Goal: Task Accomplishment & Management: Manage account settings

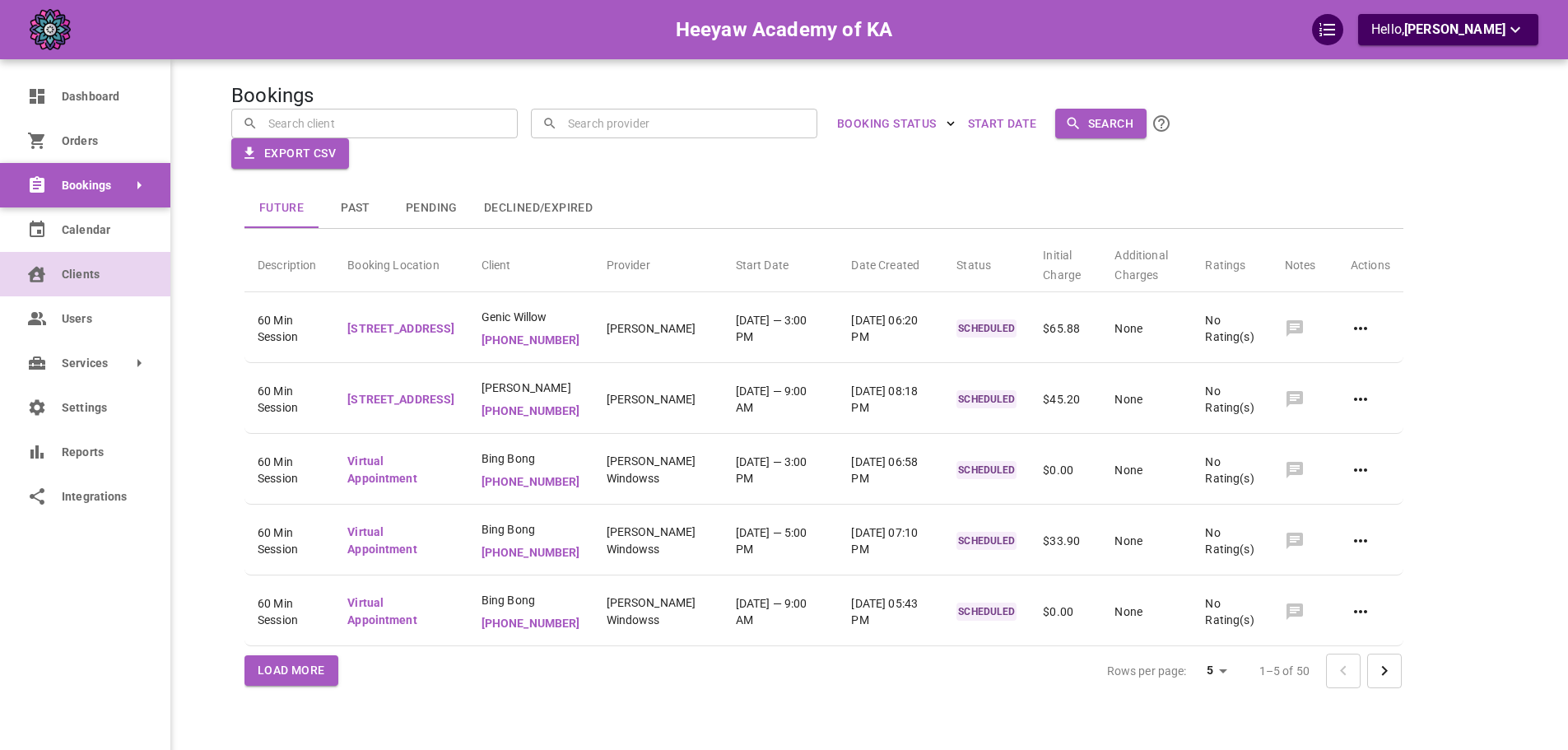
click at [59, 283] on link "Clients" at bounding box center [85, 274] width 170 height 45
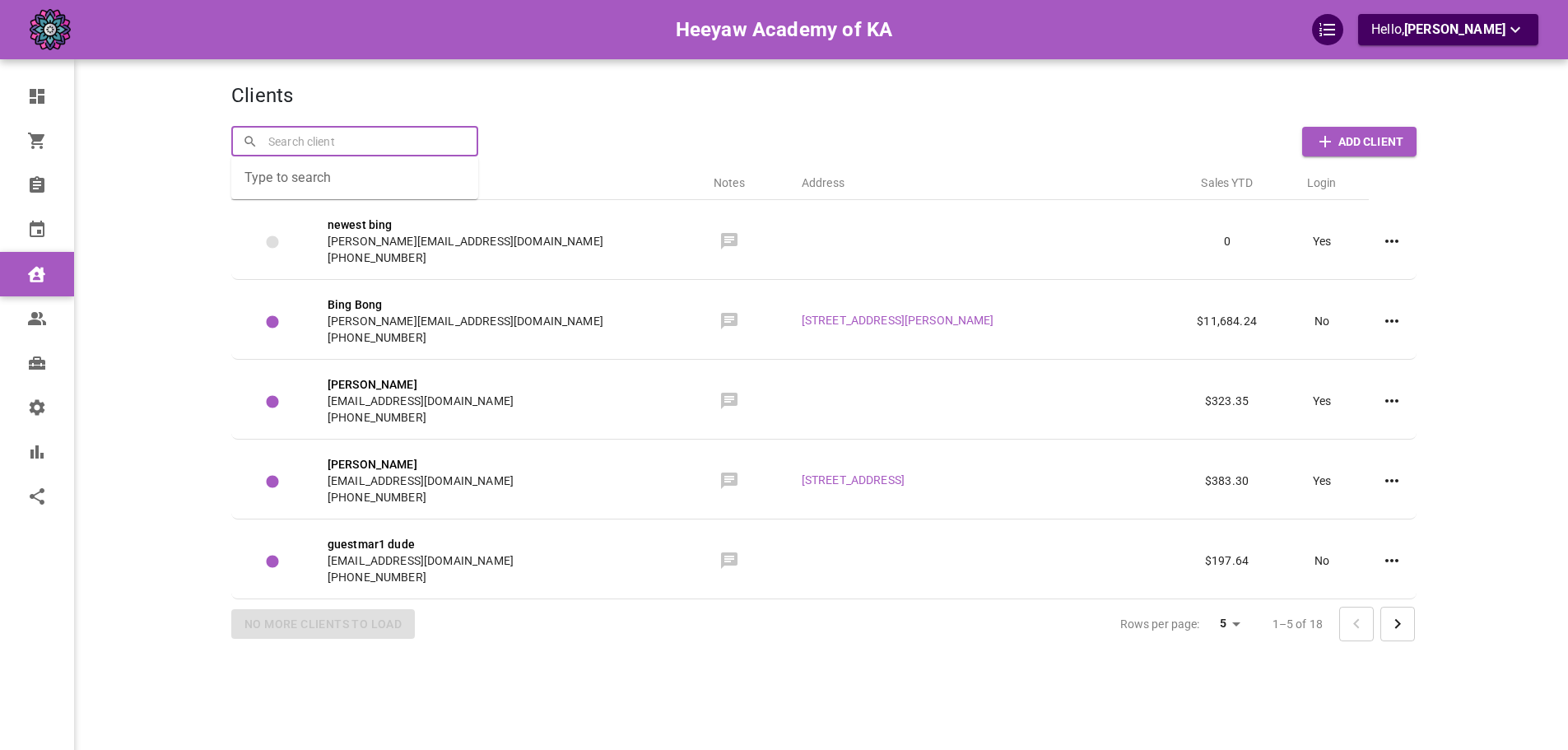
click at [449, 132] on input "text" at bounding box center [365, 140] width 203 height 28
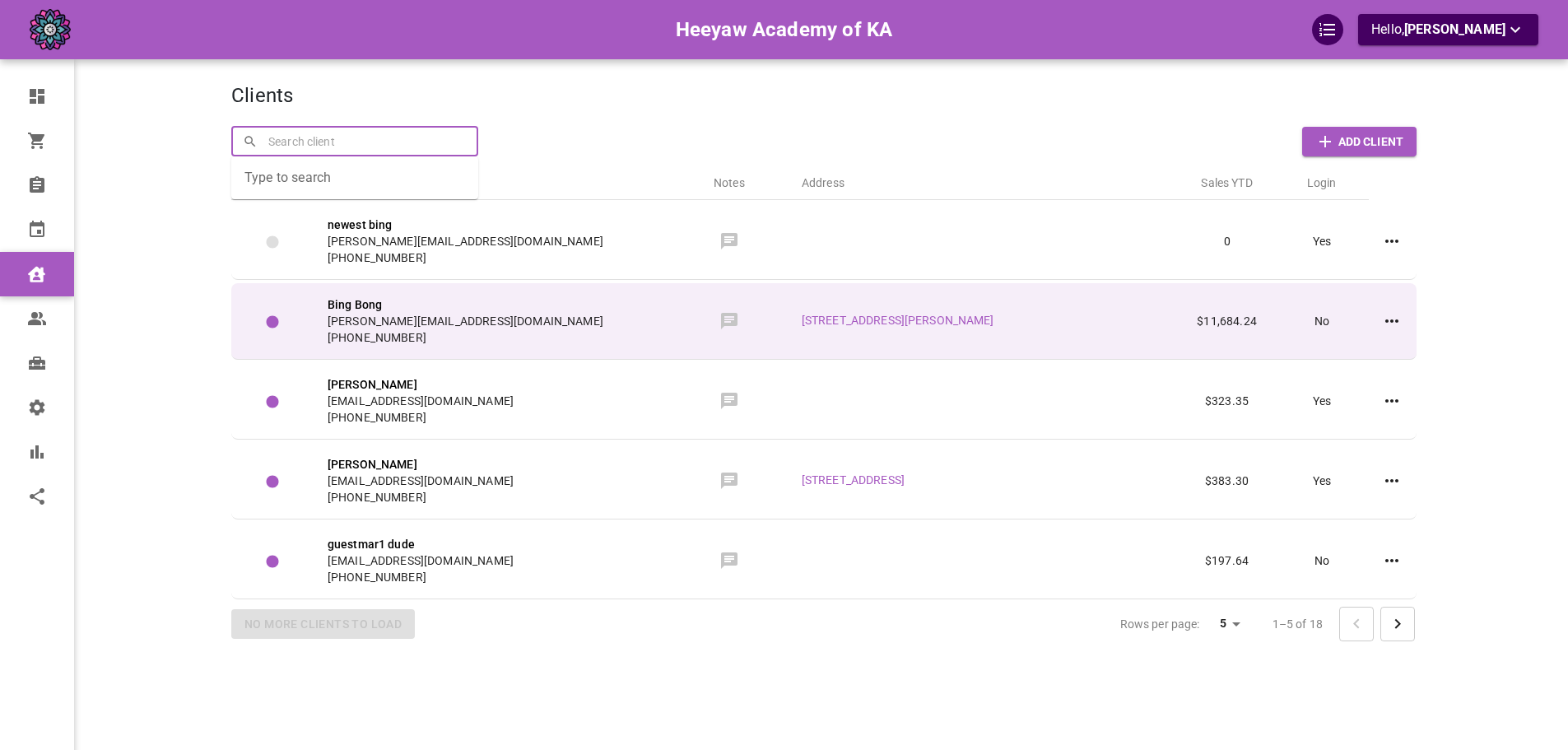
click at [464, 320] on span "[PERSON_NAME][EMAIL_ADDRESS][DOMAIN_NAME]" at bounding box center [492, 321] width 329 height 17
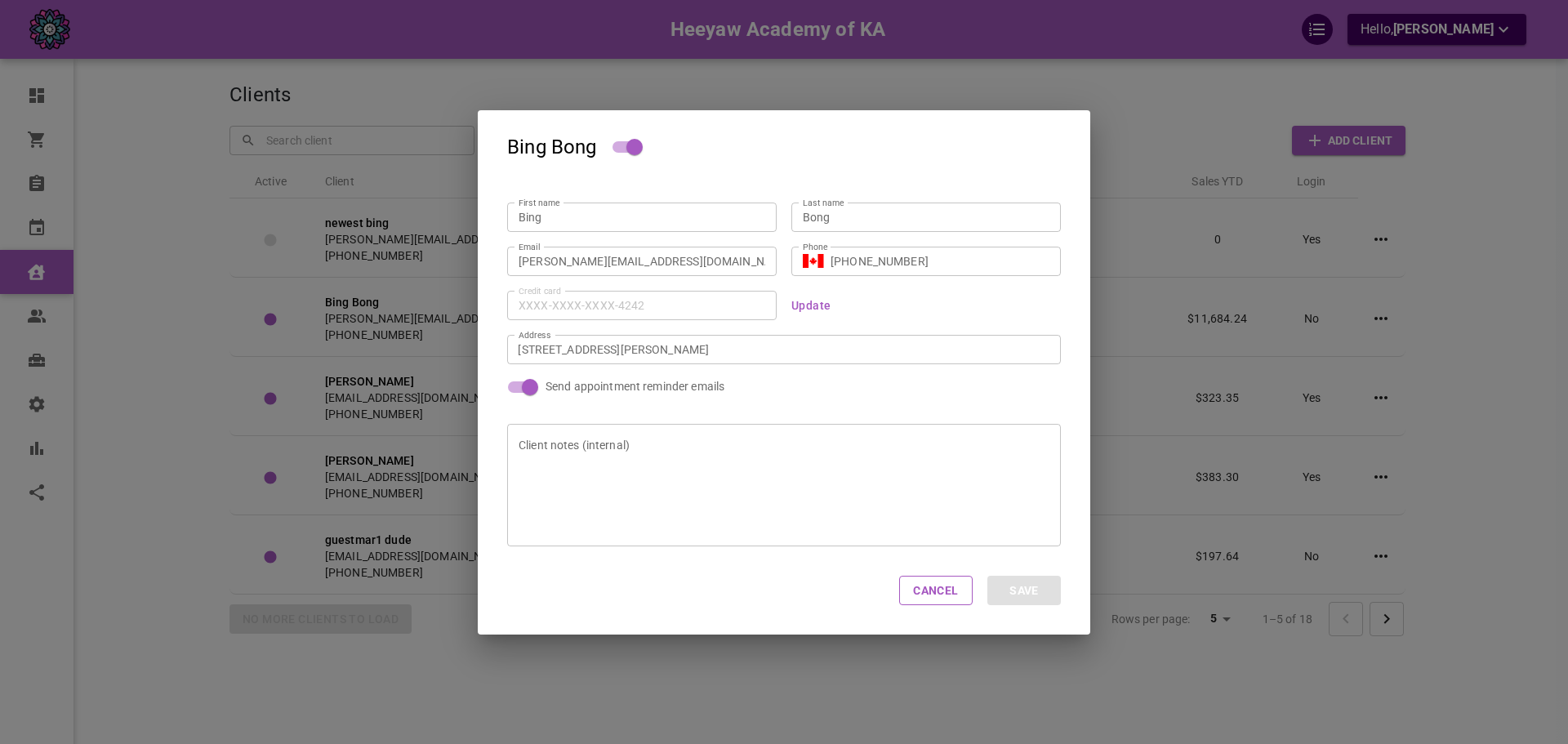
click at [654, 267] on input "[PERSON_NAME][EMAIL_ADDRESS][DOMAIN_NAME]" at bounding box center [641, 261] width 246 height 16
click at [271, 179] on div "[PERSON_NAME] First name Bing First name Last name Bong Last name [PERSON_NAME]…" at bounding box center [784, 372] width 1568 height 744
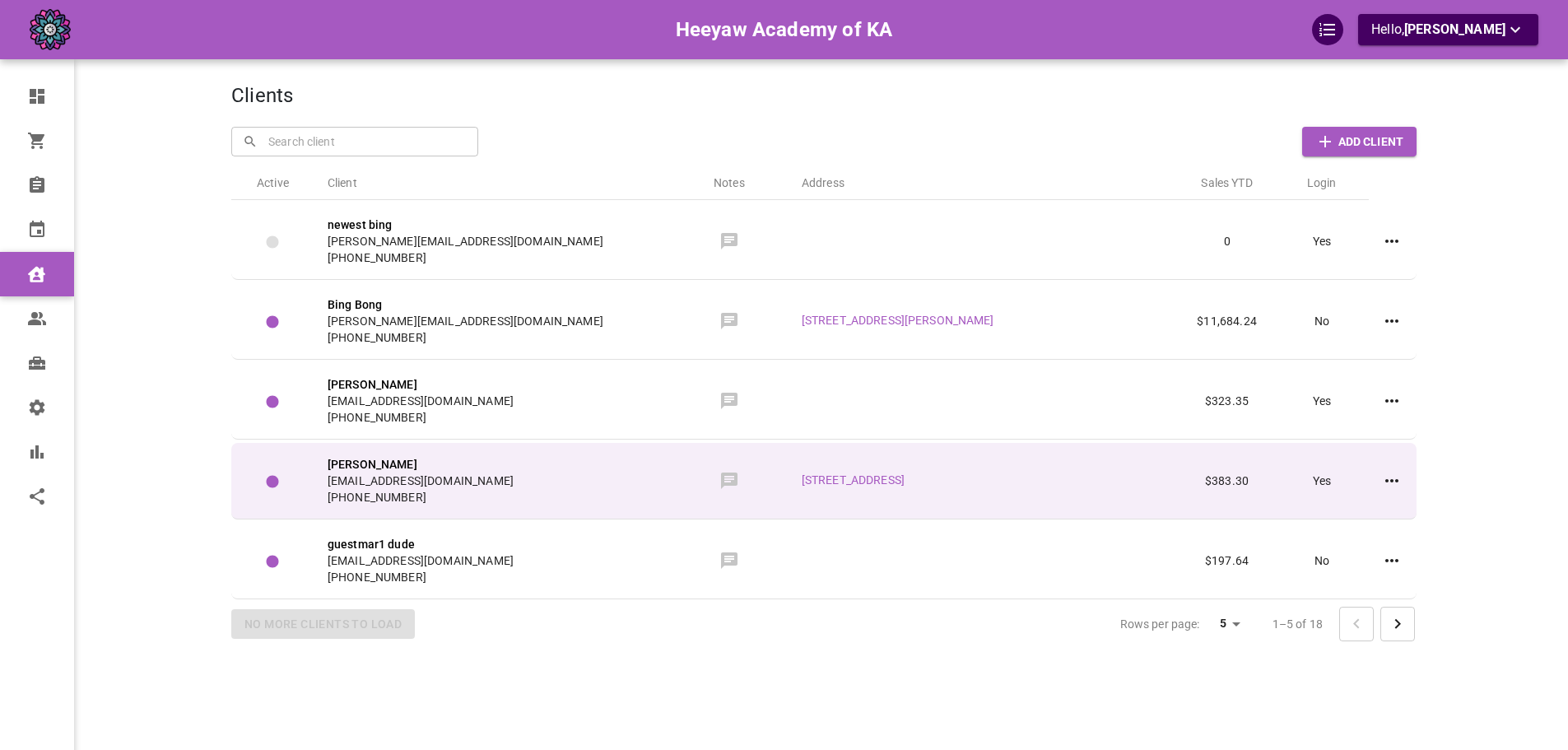
click at [621, 514] on td "[PERSON_NAME] [PERSON_NAME][EMAIL_ADDRESS][DOMAIN_NAME] [PHONE_NUMBER]" at bounding box center [492, 481] width 356 height 77
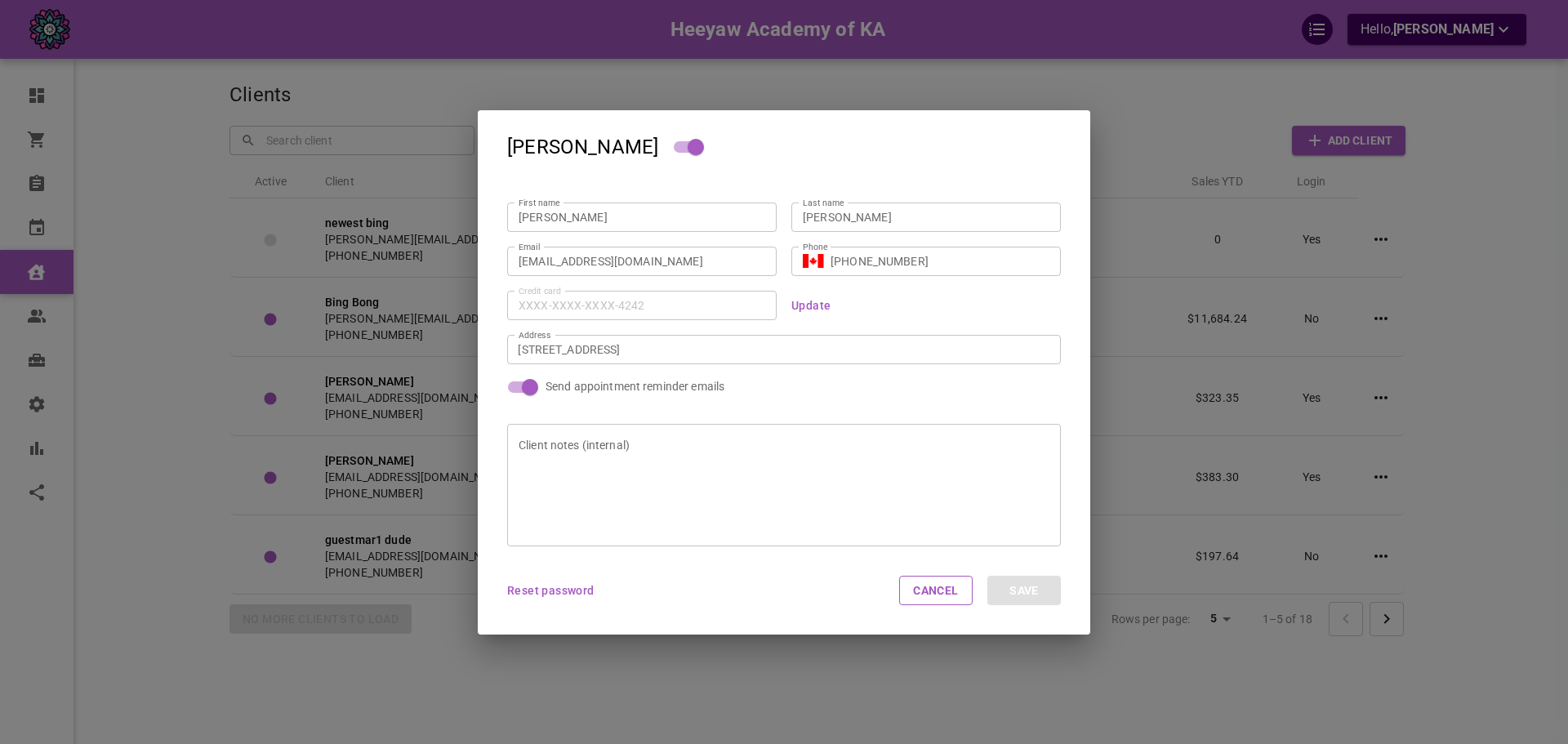
click at [600, 275] on div "[EMAIL_ADDRESS][DOMAIN_NAME] Email" at bounding box center [642, 261] width 269 height 29
click at [600, 270] on div "[EMAIL_ADDRESS][DOMAIN_NAME] Email" at bounding box center [642, 261] width 269 height 29
click at [600, 269] on div "[EMAIL_ADDRESS][DOMAIN_NAME] Email" at bounding box center [642, 261] width 269 height 29
click at [602, 261] on input "[EMAIL_ADDRESS][DOMAIN_NAME]" at bounding box center [641, 261] width 246 height 16
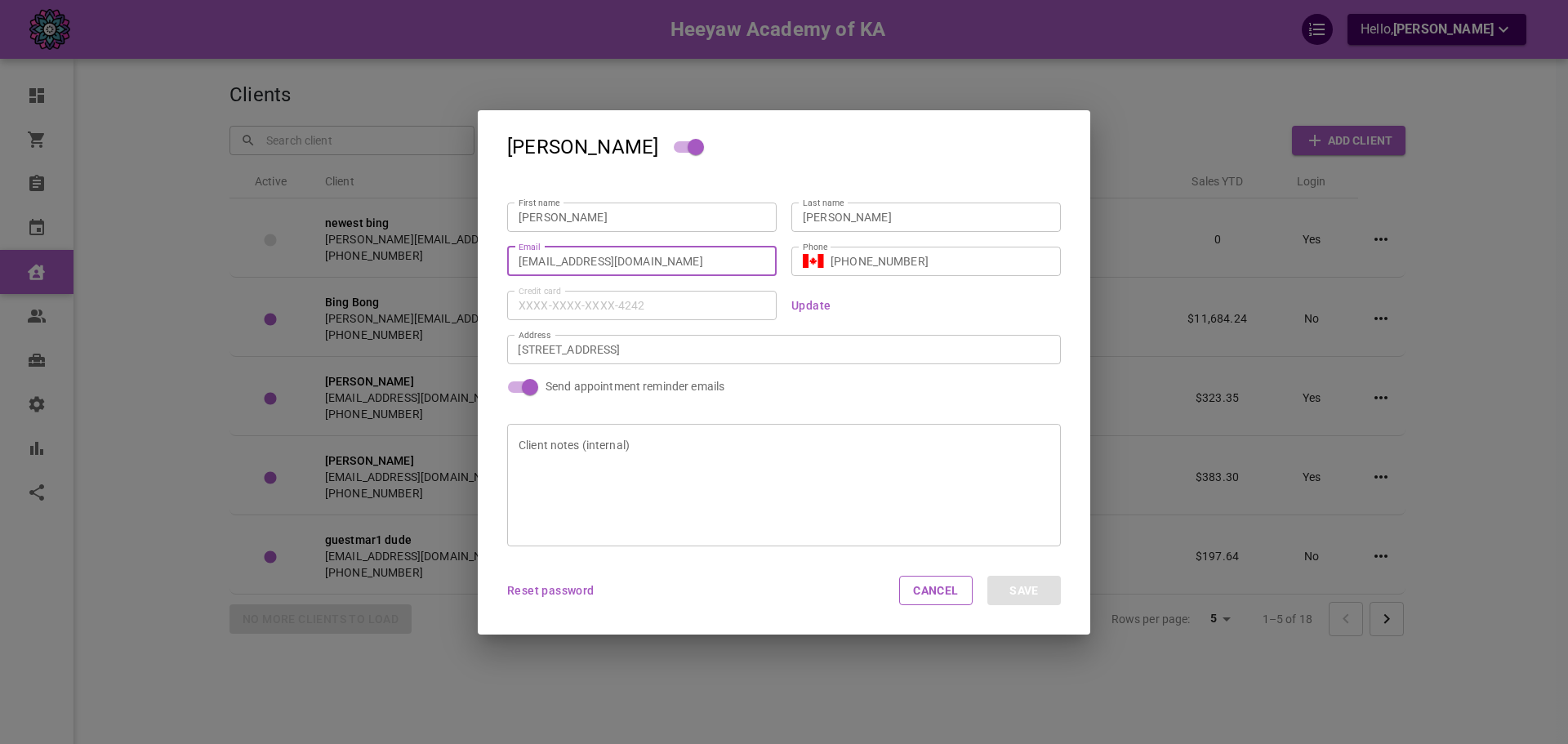
click at [602, 261] on input "[EMAIL_ADDRESS][DOMAIN_NAME]" at bounding box center [641, 261] width 246 height 16
